Goal: Transaction & Acquisition: Download file/media

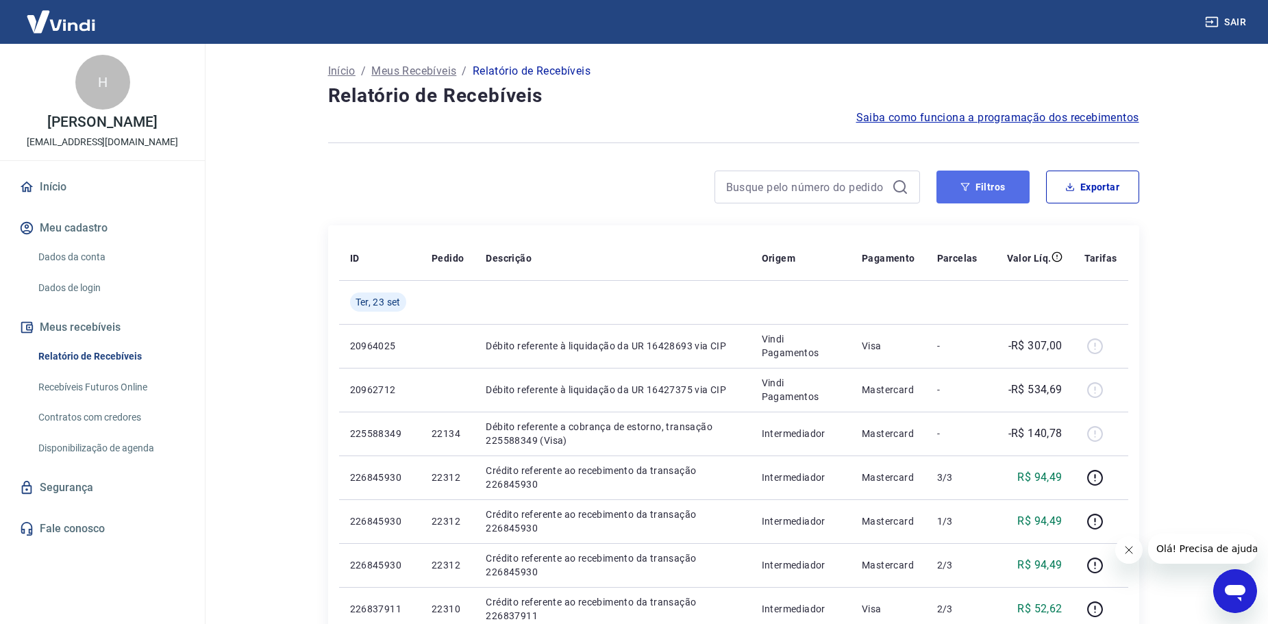
click at [1001, 190] on button "Filtros" at bounding box center [983, 187] width 93 height 33
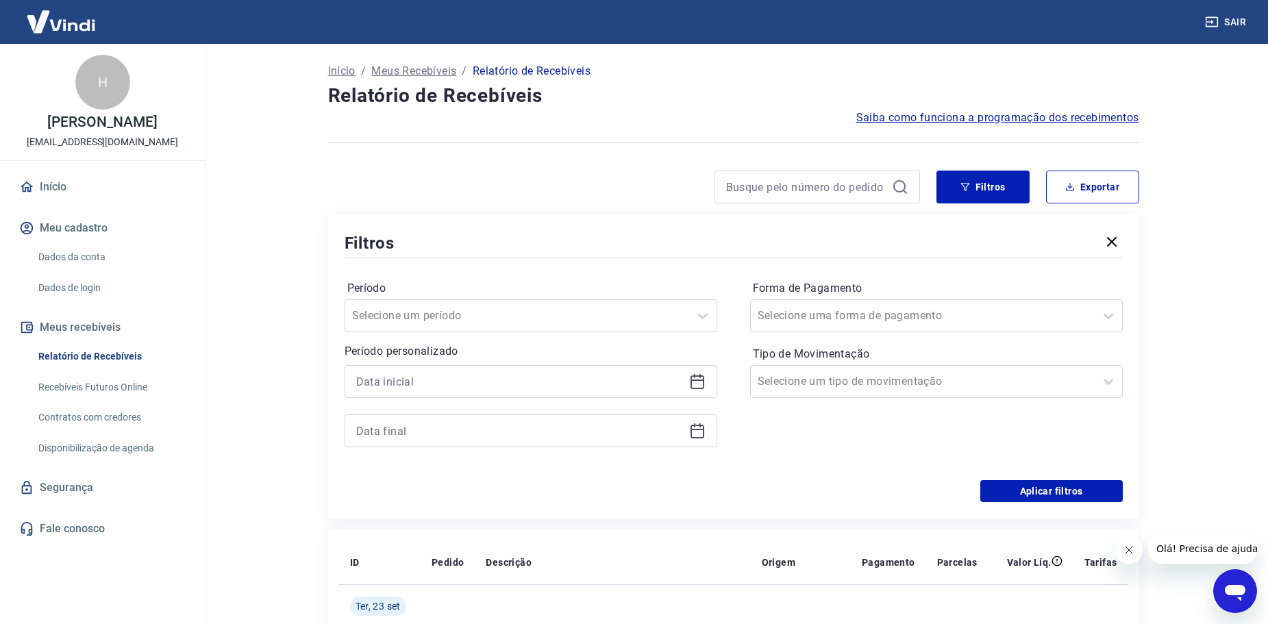
click at [702, 395] on div at bounding box center [531, 381] width 373 height 33
click at [698, 389] on icon at bounding box center [698, 382] width 14 height 14
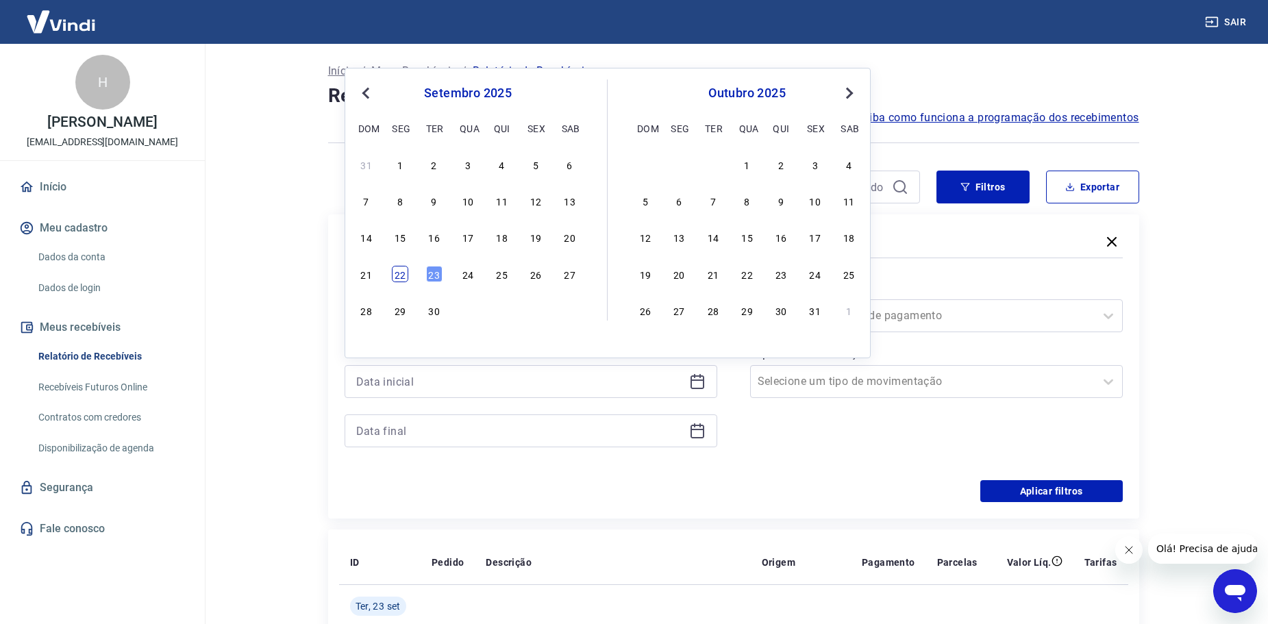
click at [393, 271] on div "22" at bounding box center [400, 274] width 16 height 16
type input "[DATE]"
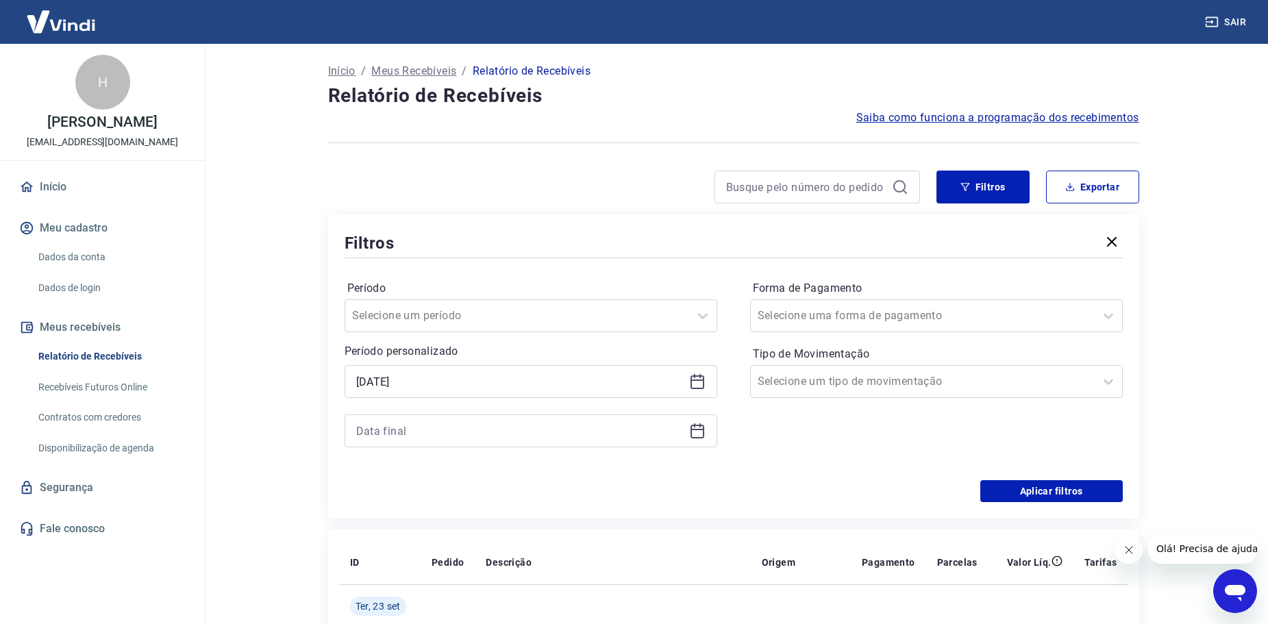
click at [558, 406] on div "Selected date: [DATE] [DATE]" at bounding box center [531, 406] width 373 height 82
click at [689, 425] on icon at bounding box center [697, 431] width 16 height 16
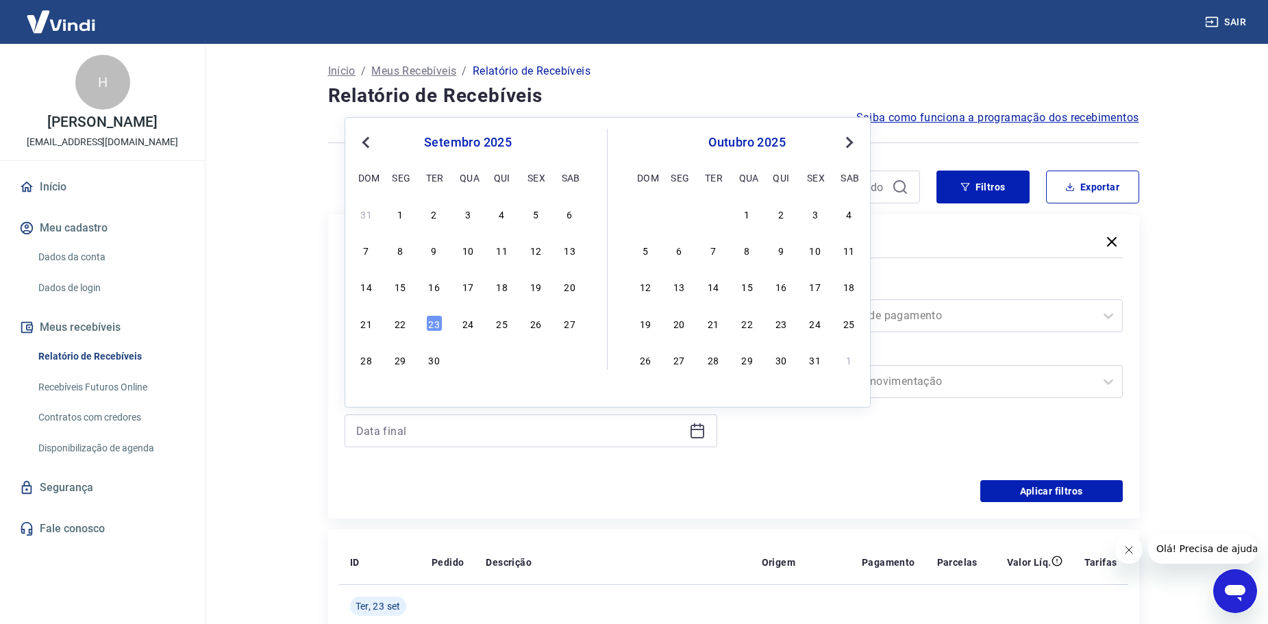
click at [418, 325] on div "21 22 23 24 25 26 27" at bounding box center [467, 323] width 223 height 20
click at [395, 322] on div "22" at bounding box center [400, 323] width 16 height 16
type input "[DATE]"
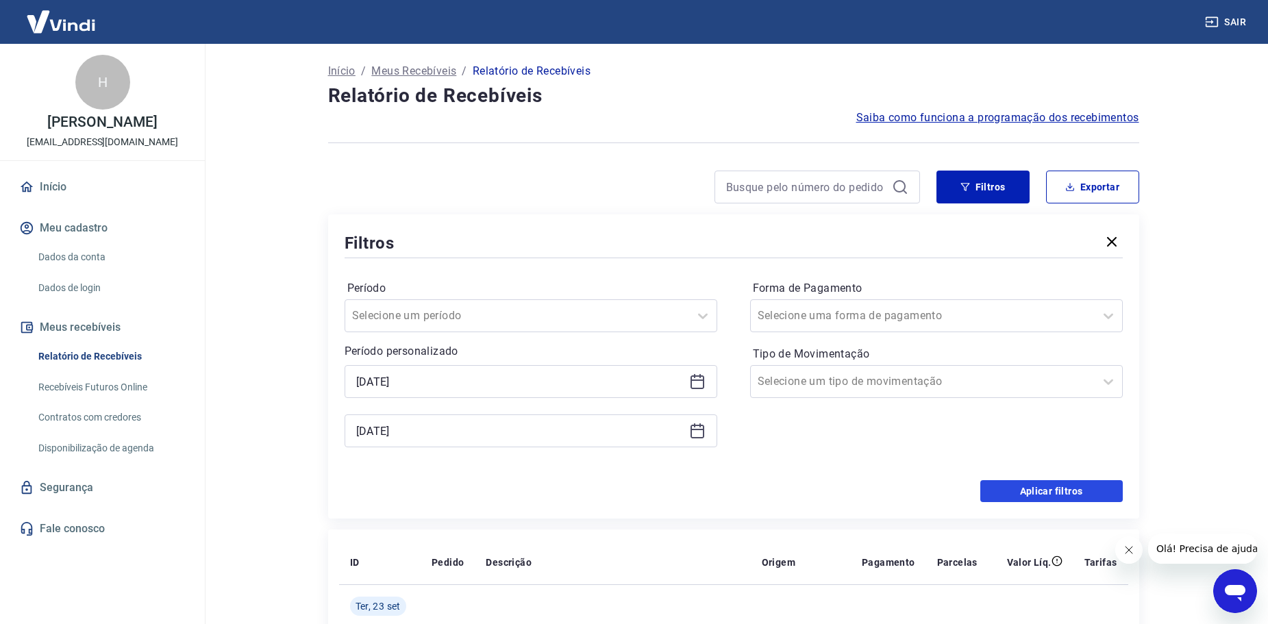
click at [1026, 491] on button "Aplicar filtros" at bounding box center [1052, 491] width 143 height 22
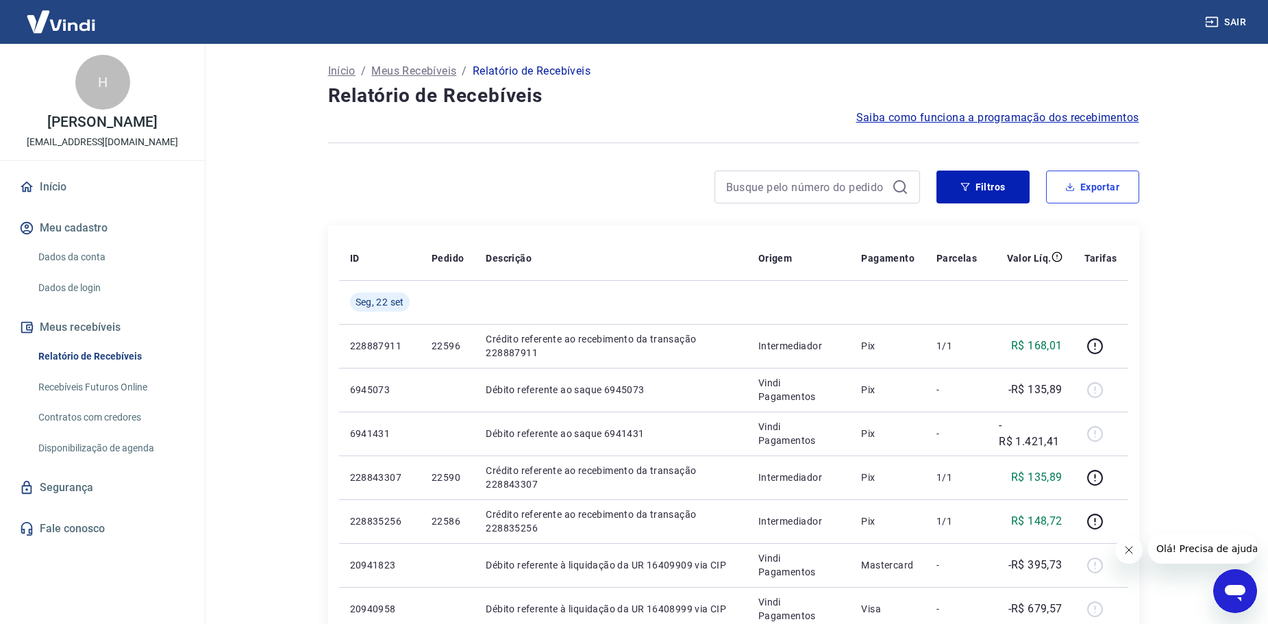
drag, startPoint x: 1118, startPoint y: 190, endPoint x: 1103, endPoint y: 188, distance: 15.2
click at [1118, 193] on button "Exportar" at bounding box center [1092, 187] width 93 height 33
type input "[DATE]"
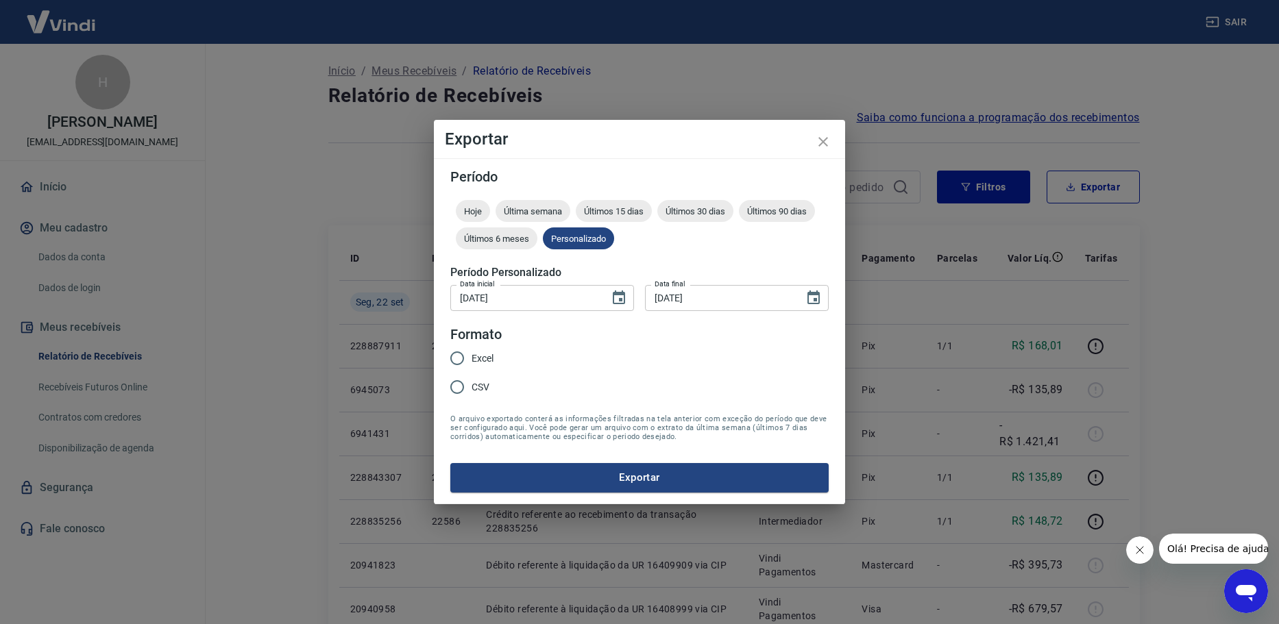
click at [489, 362] on span "Excel" at bounding box center [482, 359] width 22 height 14
click at [471, 362] on input "Excel" at bounding box center [457, 358] width 29 height 29
radio input "true"
click at [528, 478] on button "Exportar" at bounding box center [639, 477] width 378 height 29
